Goal: Complete application form

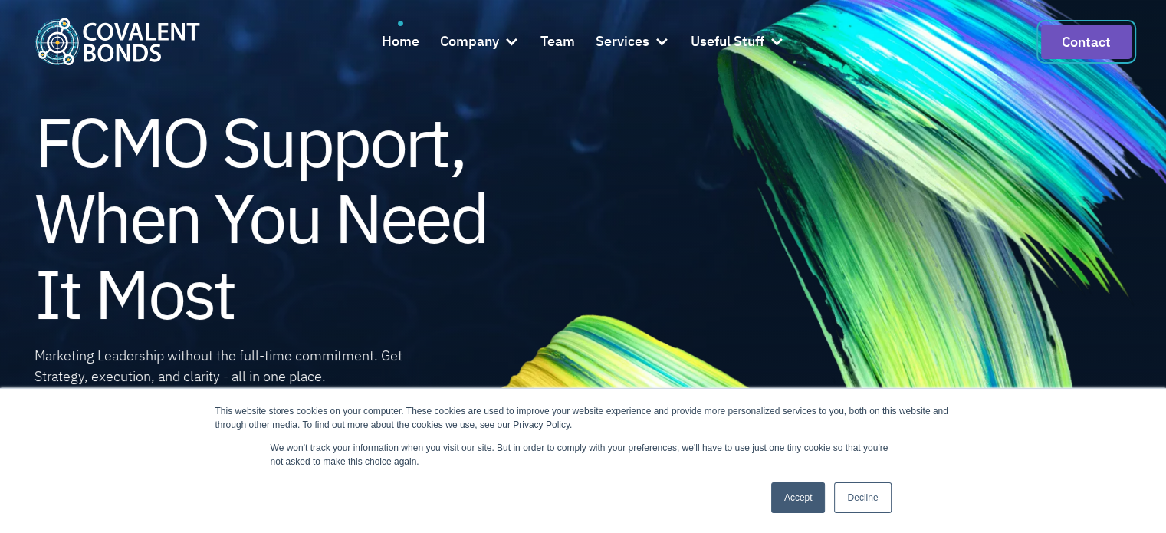
click at [1094, 25] on link "Contact" at bounding box center [1086, 42] width 90 height 34
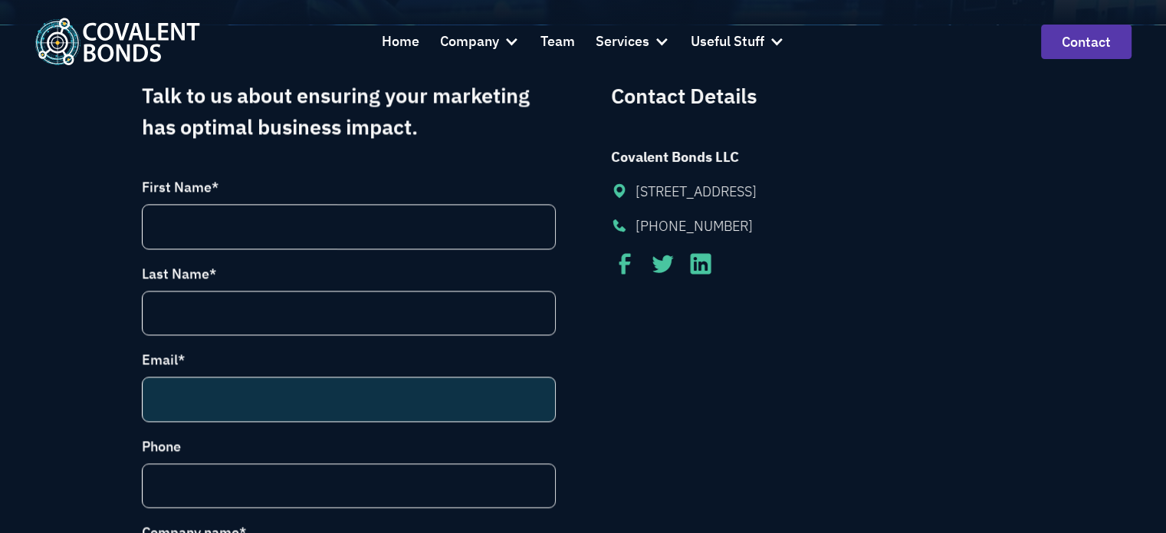
scroll to position [383, 0]
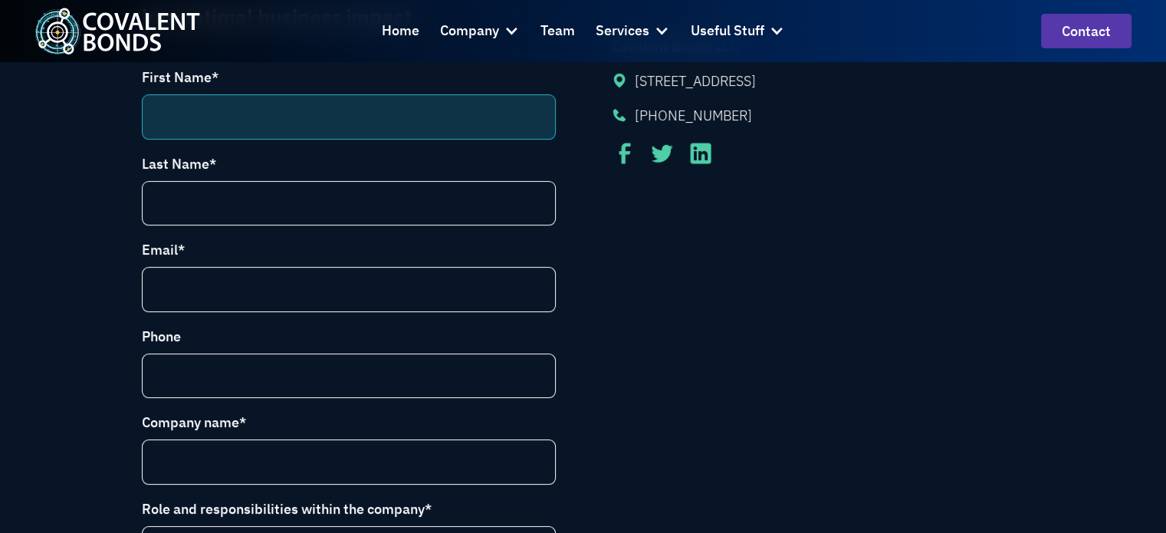
click at [253, 125] on input "First Name *" at bounding box center [349, 116] width 414 height 45
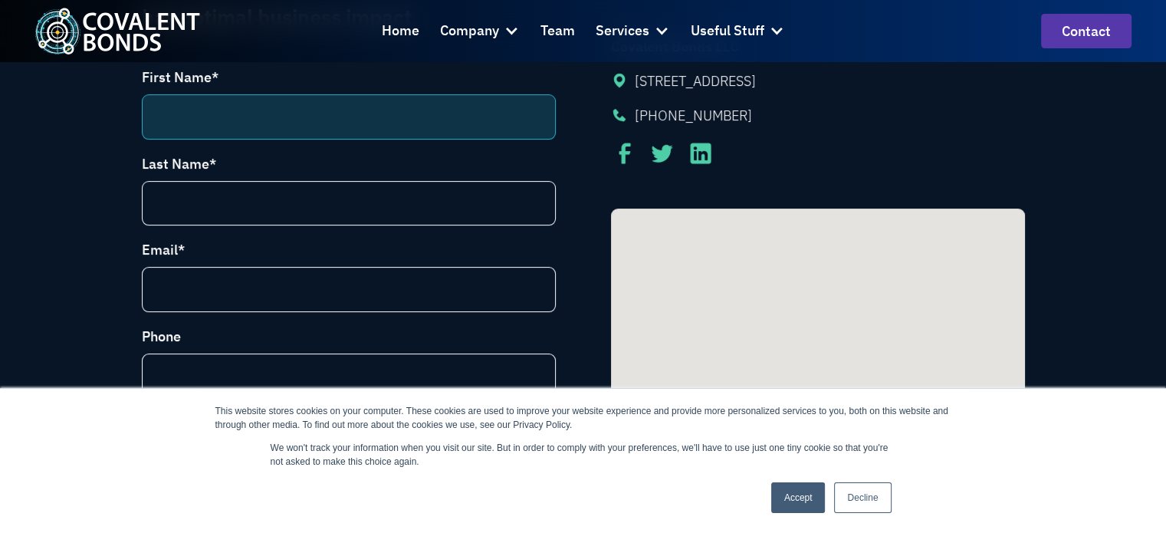
type input "Sachin"
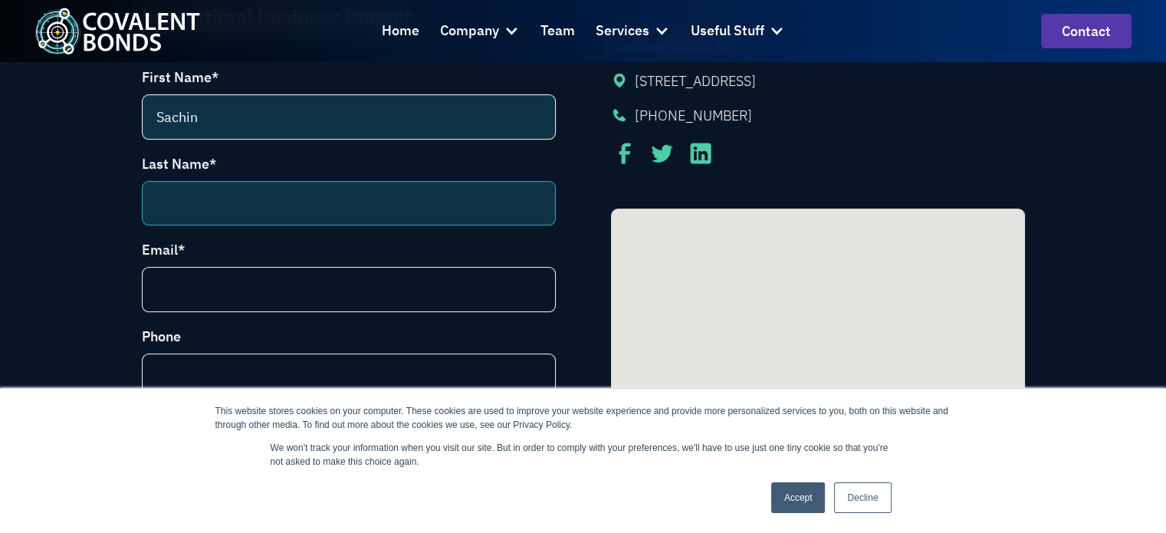
type input "Mandal"
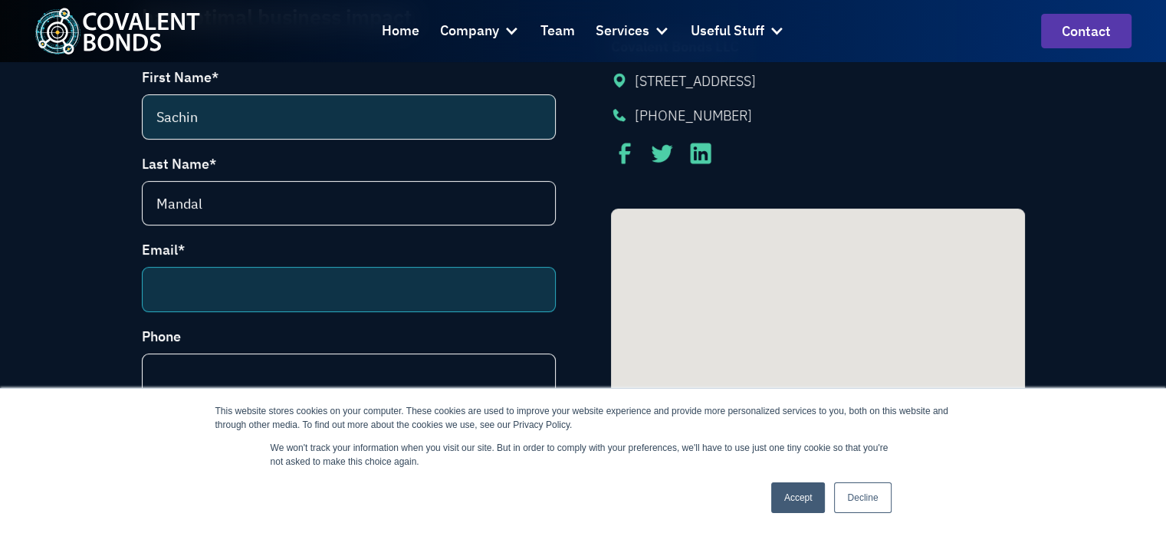
type input "sachin.digitallinkbuilding@gmail.com"
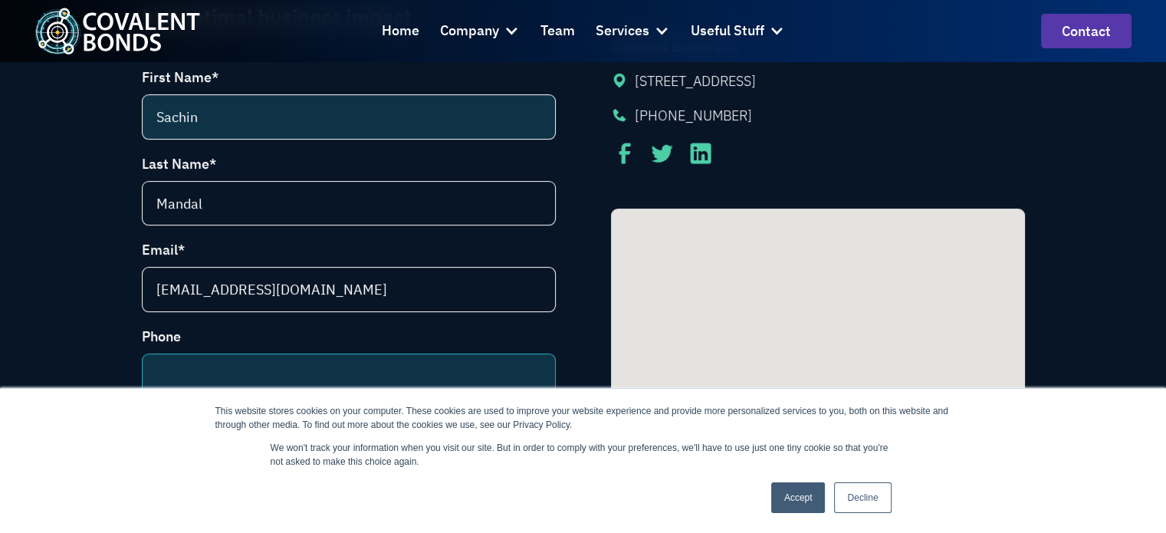
type input "+919933406998"
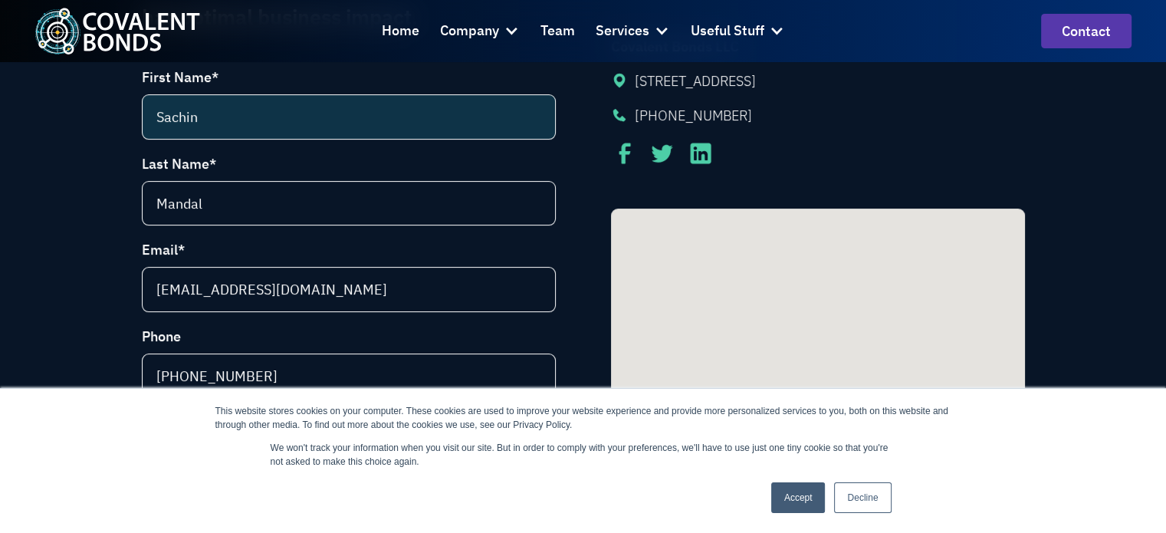
type input "Backlinks House"
select select "[GEOGRAPHIC_DATA]"
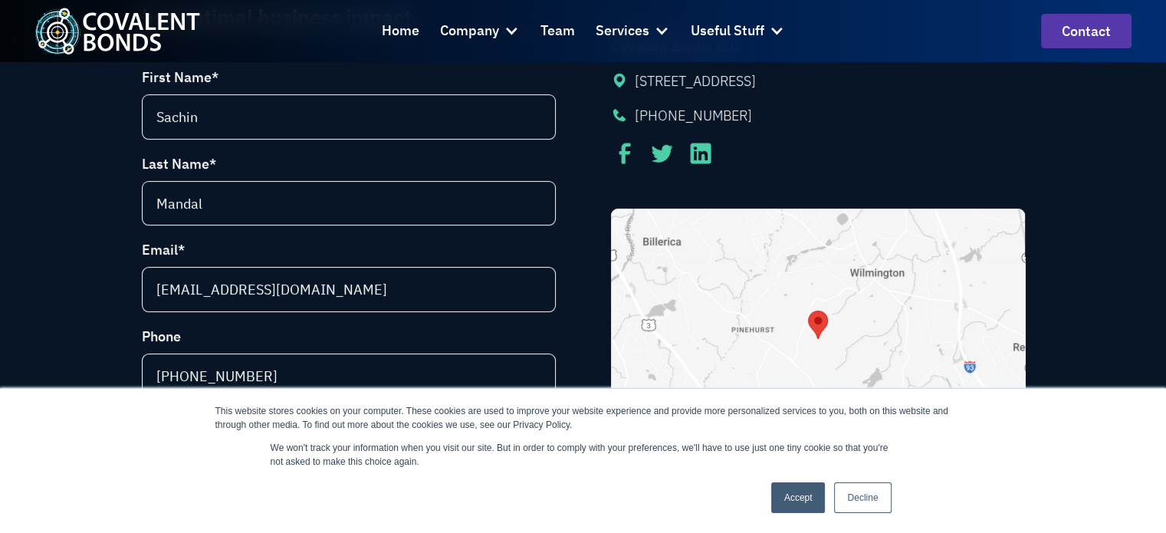
click at [805, 505] on link "Accept" at bounding box center [798, 497] width 54 height 31
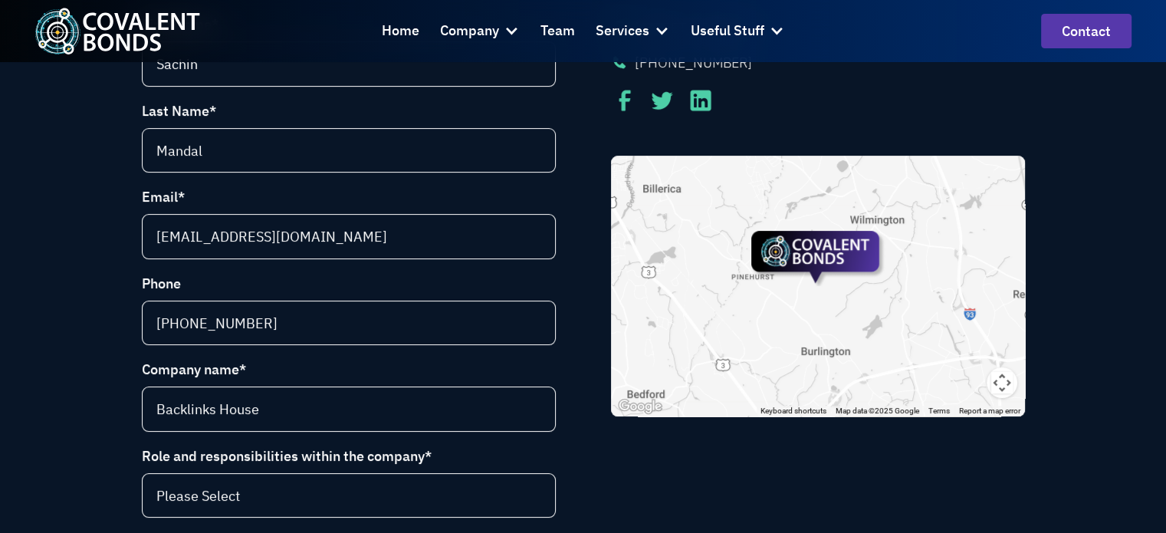
scroll to position [613, 0]
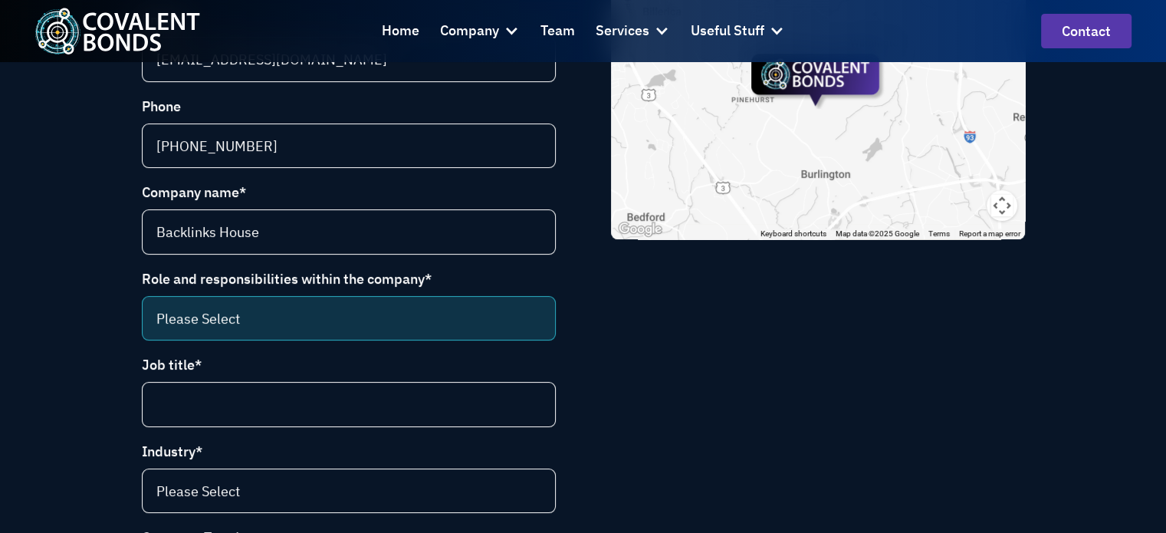
click at [202, 312] on select "Please Select CEO CCO VP Marketing Marketing Director VP Sales and Marketing Ma…" at bounding box center [349, 318] width 414 height 45
